Goal: Find specific page/section: Find specific page/section

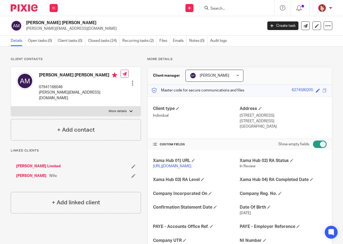
click at [219, 8] on input "Search" at bounding box center [234, 8] width 48 height 5
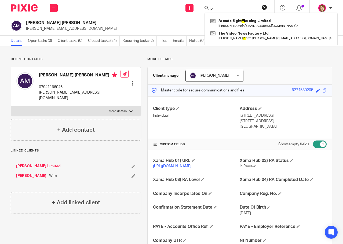
type input "p"
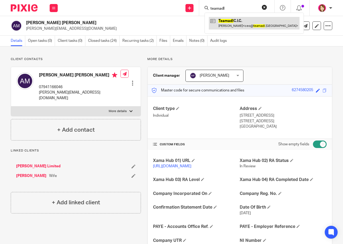
type input "teamadl"
click at [244, 22] on link at bounding box center [254, 23] width 91 height 12
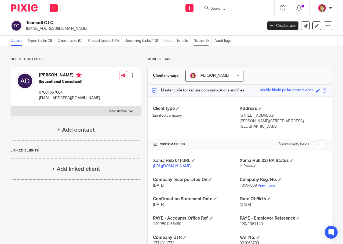
click at [195, 39] on link "Notes (3)" at bounding box center [202, 41] width 18 height 10
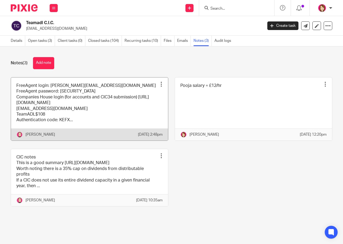
click at [93, 106] on link at bounding box center [89, 108] width 157 height 63
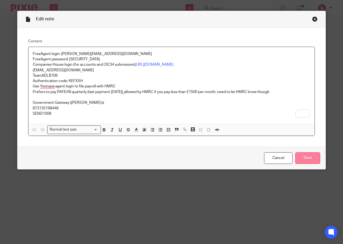
click at [310, 158] on input "Save" at bounding box center [307, 158] width 25 height 12
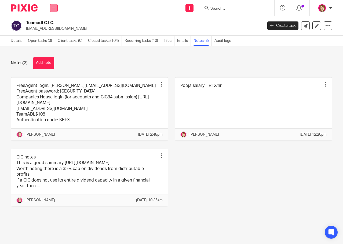
click at [55, 6] on button at bounding box center [54, 8] width 8 height 8
click at [224, 9] on input "Search" at bounding box center [234, 8] width 48 height 5
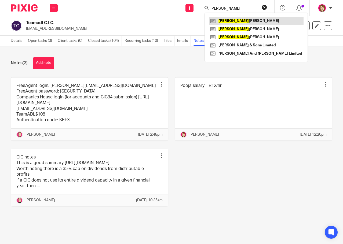
type input "[PERSON_NAME]"
click at [242, 22] on link at bounding box center [256, 21] width 95 height 8
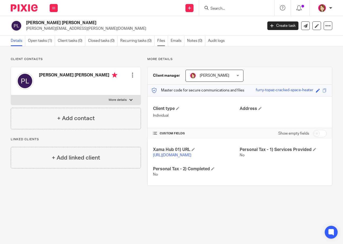
click at [162, 42] on link "Files" at bounding box center [162, 41] width 11 height 10
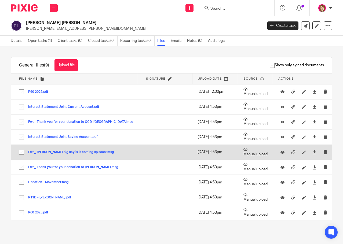
scroll to position [0, 0]
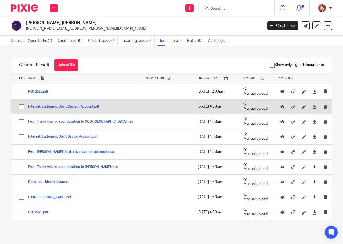
click at [44, 105] on button "Interest Statement Joint Current Account.pdf" at bounding box center [65, 107] width 75 height 4
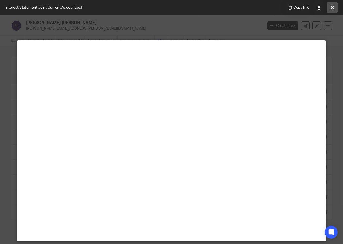
click at [331, 8] on icon at bounding box center [332, 8] width 4 height 4
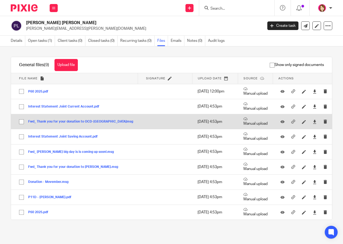
click at [60, 122] on button "Fwd_ Thank you for your donation to OCD-UK.msg" at bounding box center [82, 122] width 109 height 4
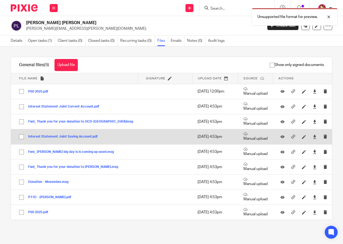
click at [60, 136] on button "Interest Statement Joint Saving Account.pdf" at bounding box center [64, 137] width 73 height 4
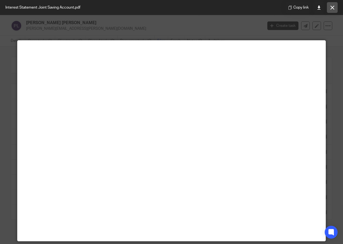
click at [332, 8] on icon at bounding box center [332, 8] width 4 height 4
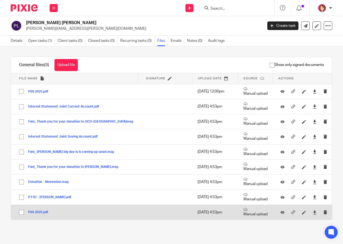
scroll to position [0, 0]
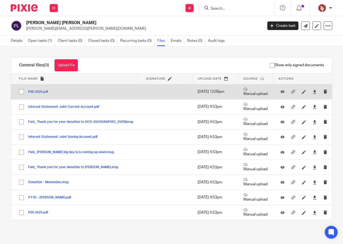
click at [39, 92] on button "P60 2025.pdf" at bounding box center [40, 92] width 24 height 4
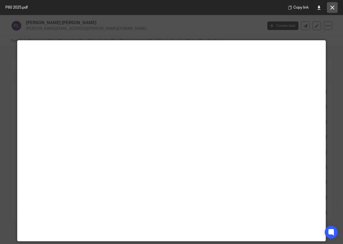
click at [332, 8] on icon at bounding box center [332, 8] width 4 height 4
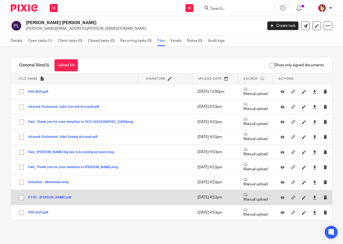
click at [38, 198] on button "P11D - Paul Lockhart.pdf" at bounding box center [51, 198] width 47 height 4
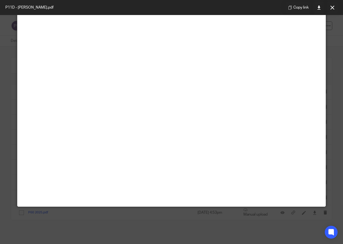
scroll to position [38, 0]
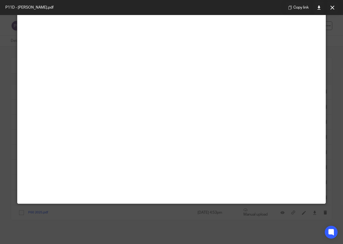
click at [330, 7] on icon at bounding box center [332, 8] width 4 height 4
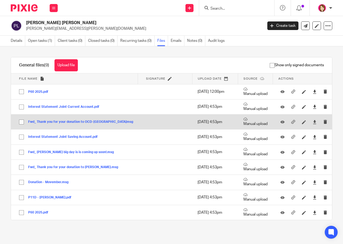
click at [85, 120] on button "Fwd_ Thank you for your donation to OCD-UK.msg" at bounding box center [82, 122] width 109 height 4
click at [83, 121] on button "Fwd_ Thank you for your donation to OCD-UK.msg" at bounding box center [82, 122] width 109 height 4
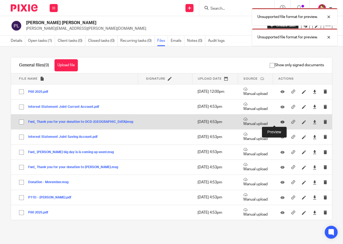
click at [280, 121] on icon at bounding box center [282, 122] width 4 height 4
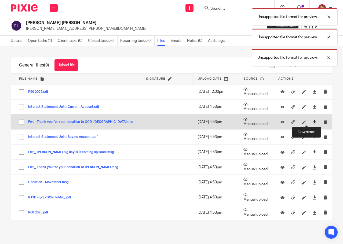
click at [312, 121] on icon at bounding box center [314, 122] width 4 height 4
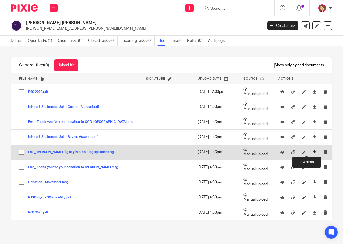
click at [312, 153] on icon at bounding box center [314, 152] width 4 height 4
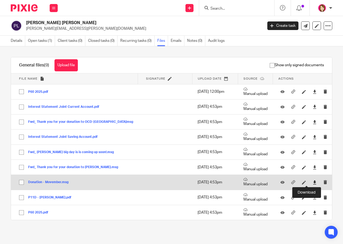
click at [312, 182] on icon at bounding box center [314, 182] width 4 height 4
